Goal: Navigation & Orientation: Find specific page/section

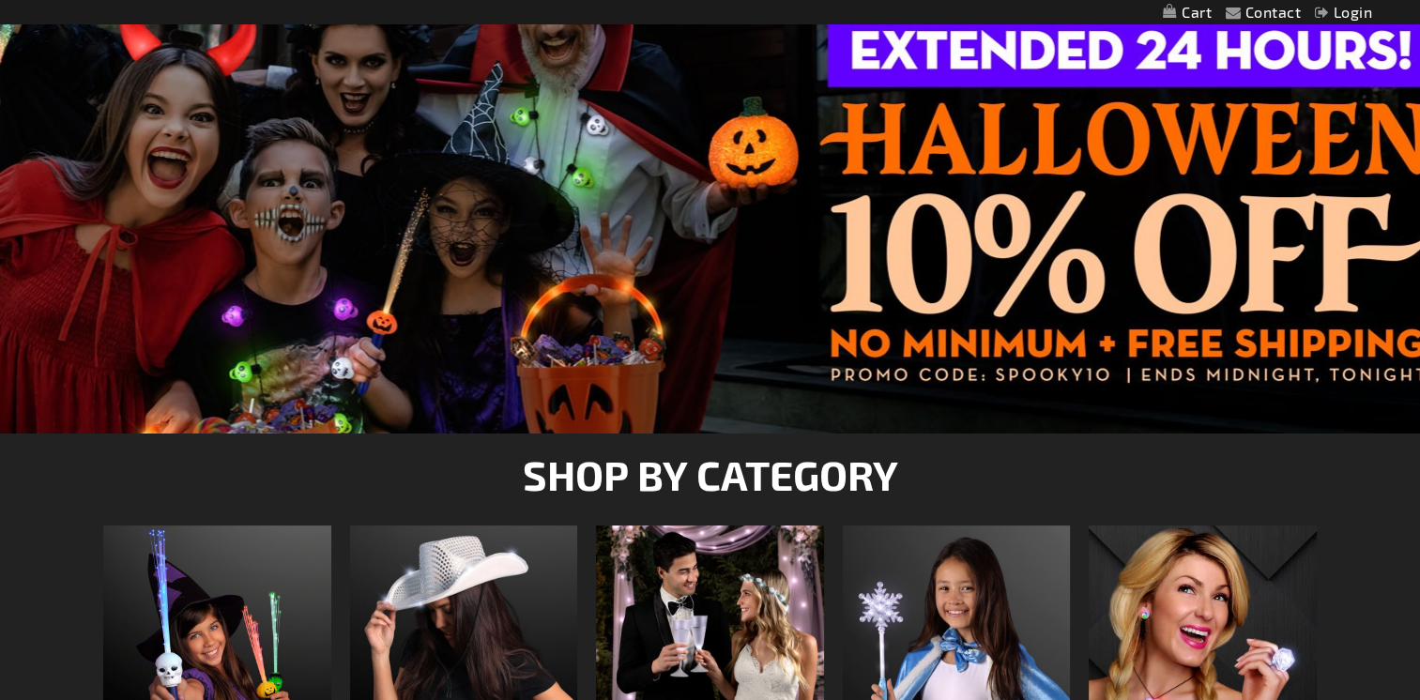
scroll to position [657, 0]
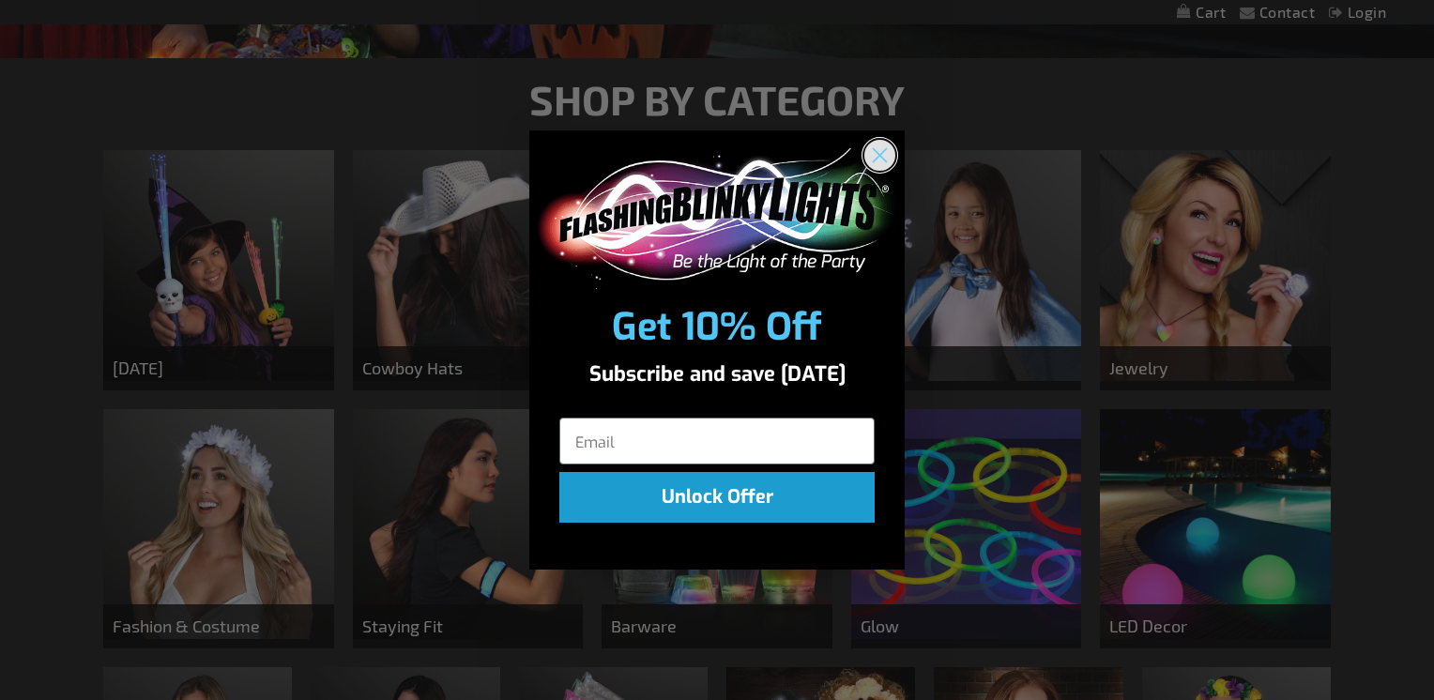
click at [878, 153] on icon "Close dialog" at bounding box center [880, 154] width 13 height 13
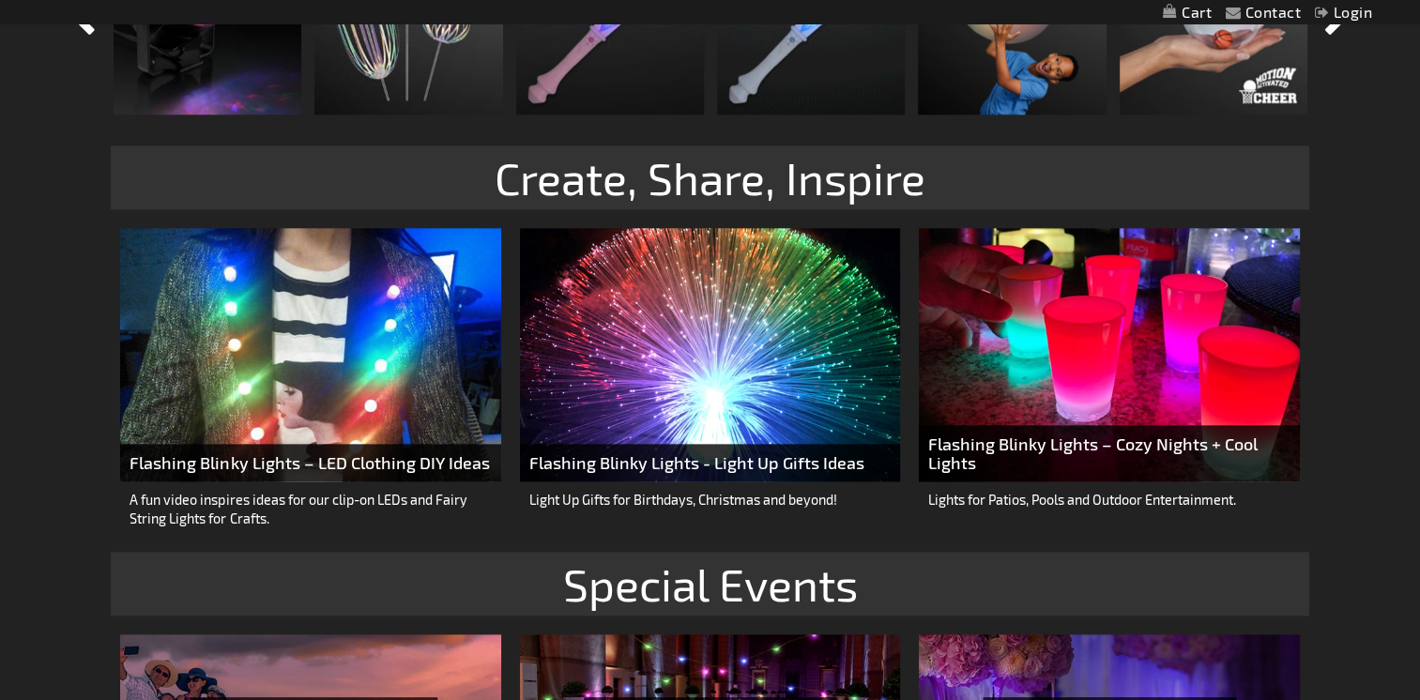
scroll to position [2158, 0]
click at [1076, 447] on span "Flashing Blinky Lights – Cozy Nights + Cool Lights" at bounding box center [1109, 454] width 380 height 56
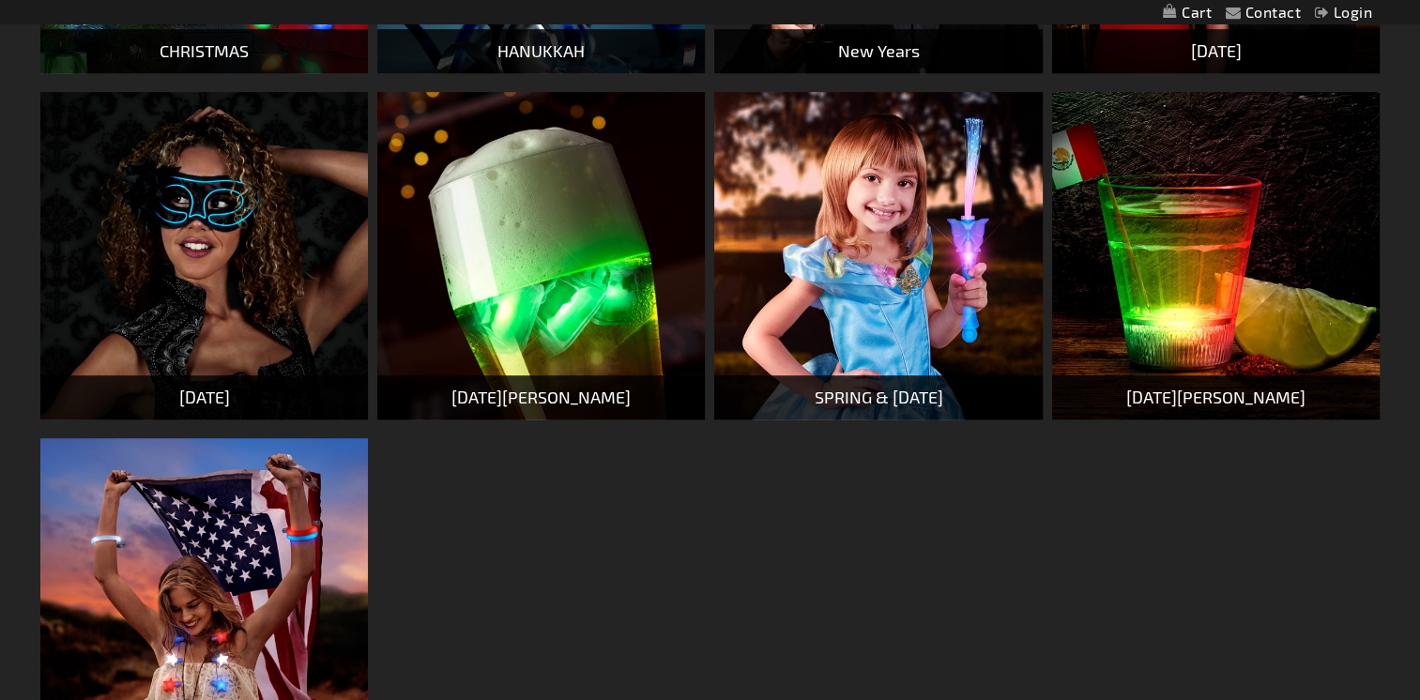
scroll to position [1032, 0]
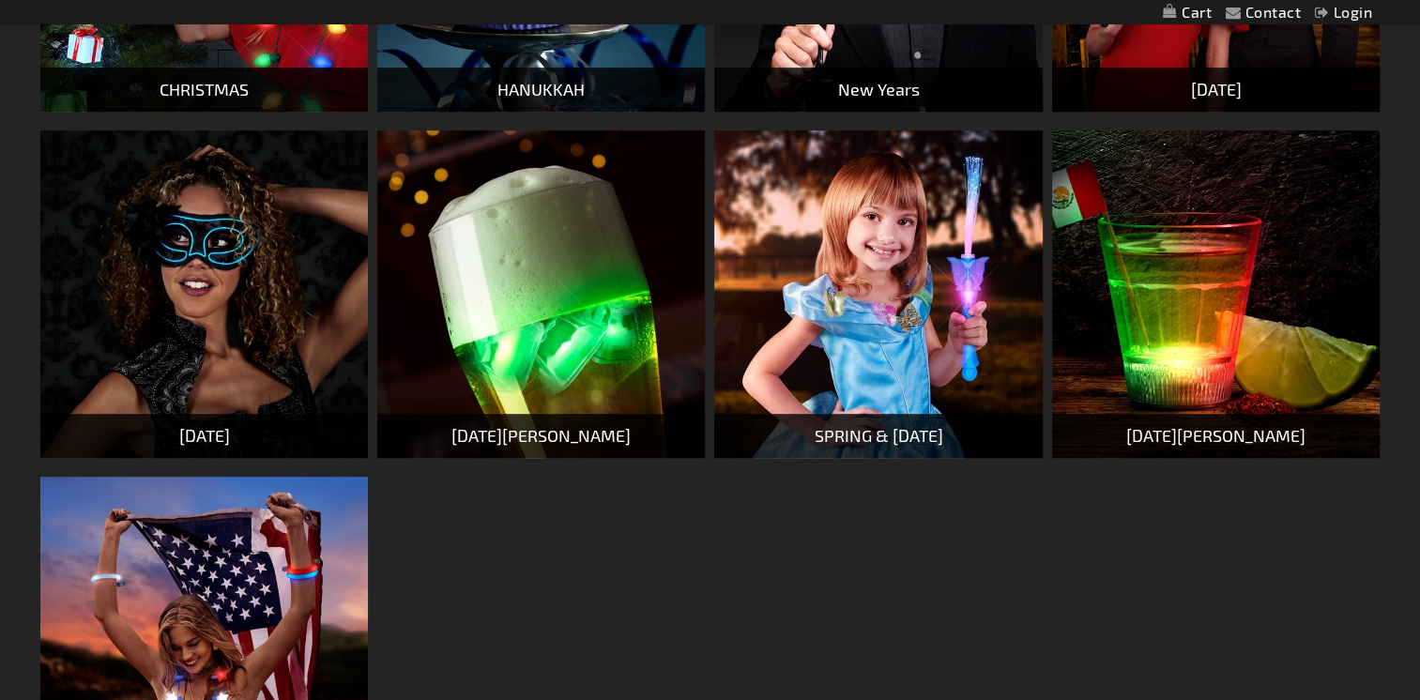
click at [874, 343] on img at bounding box center [877, 293] width 327 height 327
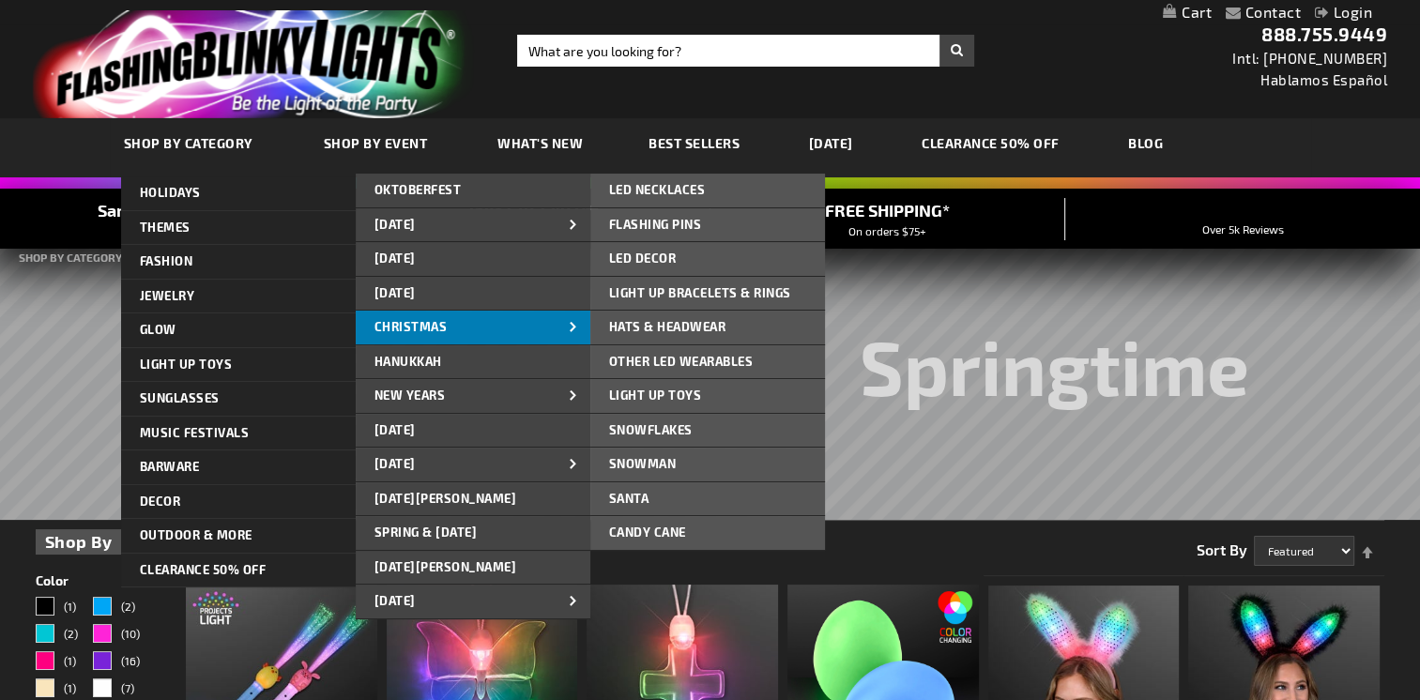
click at [424, 324] on span "CHRISTMAS" at bounding box center [410, 326] width 73 height 15
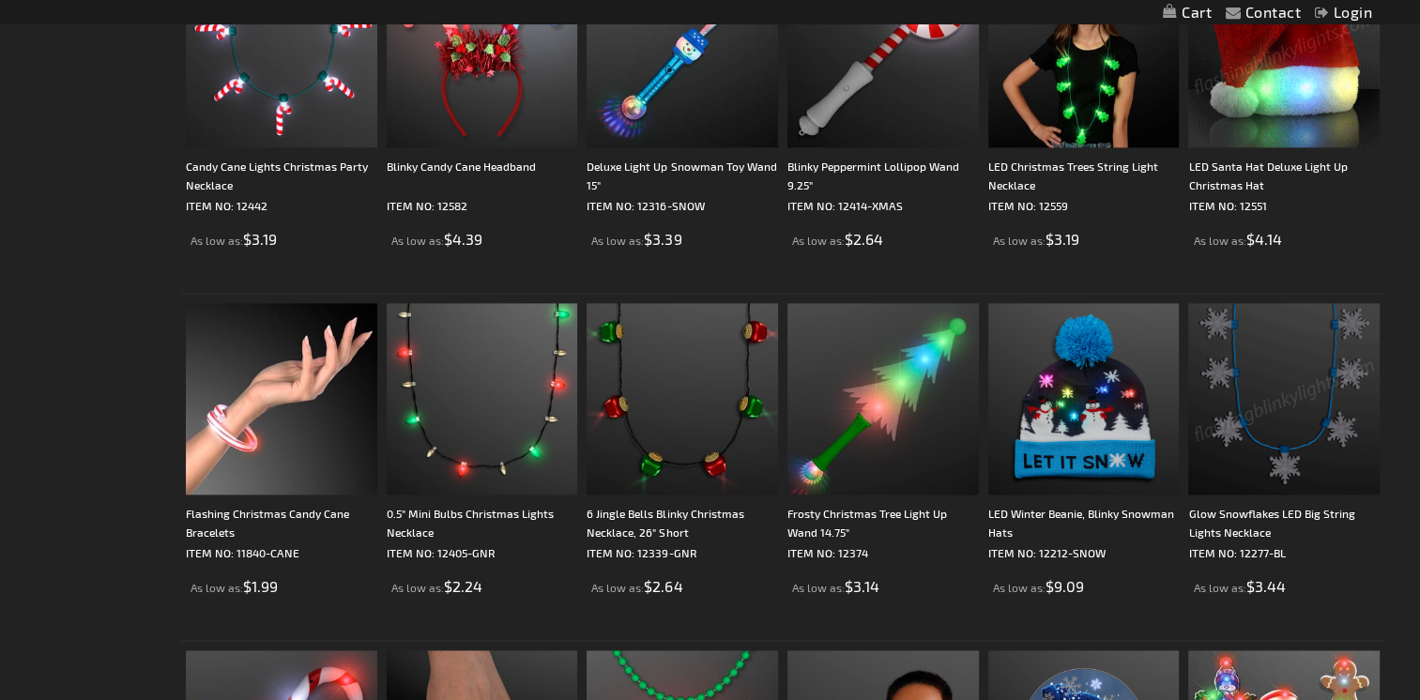
scroll to position [2721, 0]
